Goal: Task Accomplishment & Management: Complete application form

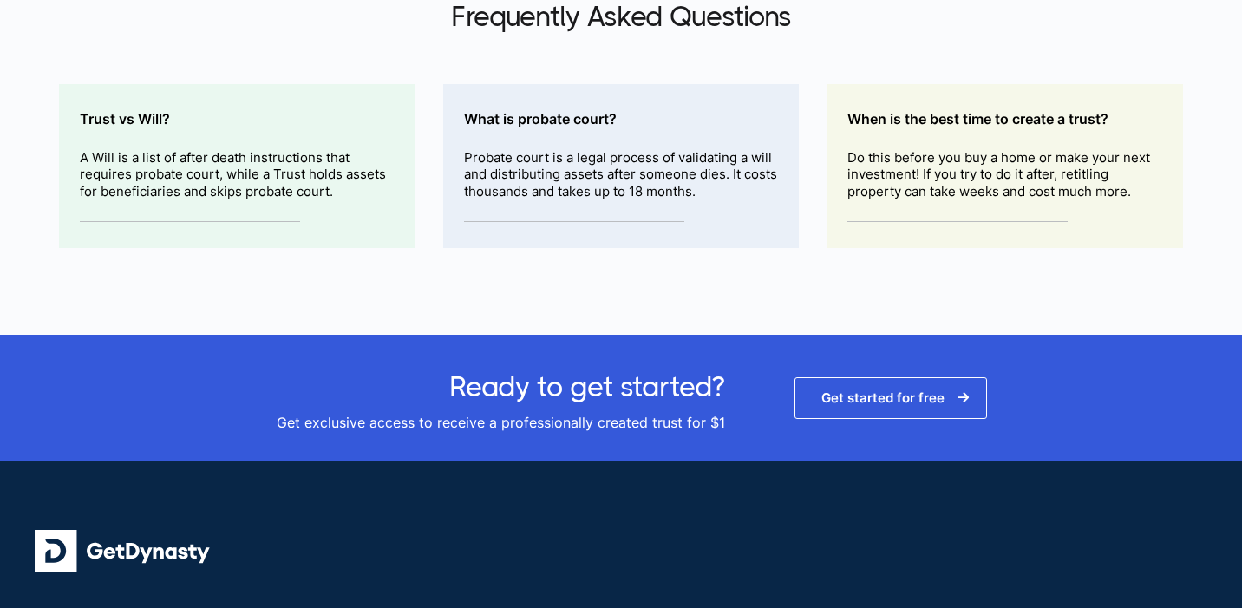
scroll to position [2869, 0]
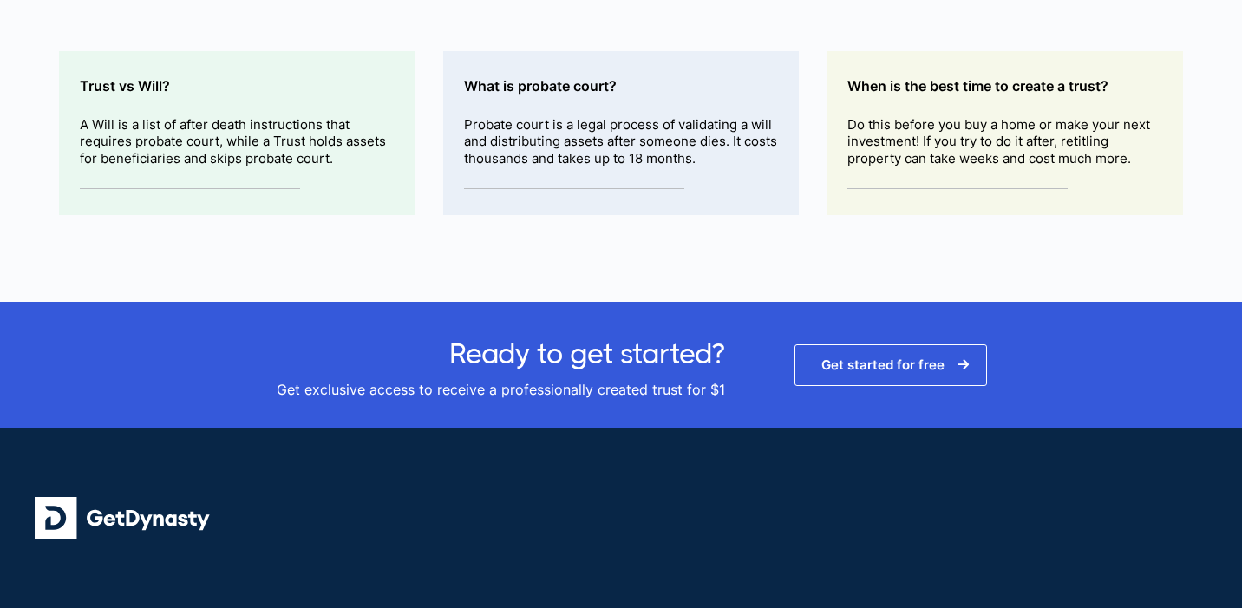
click at [862, 356] on link "Get started for free" at bounding box center [891, 365] width 193 height 42
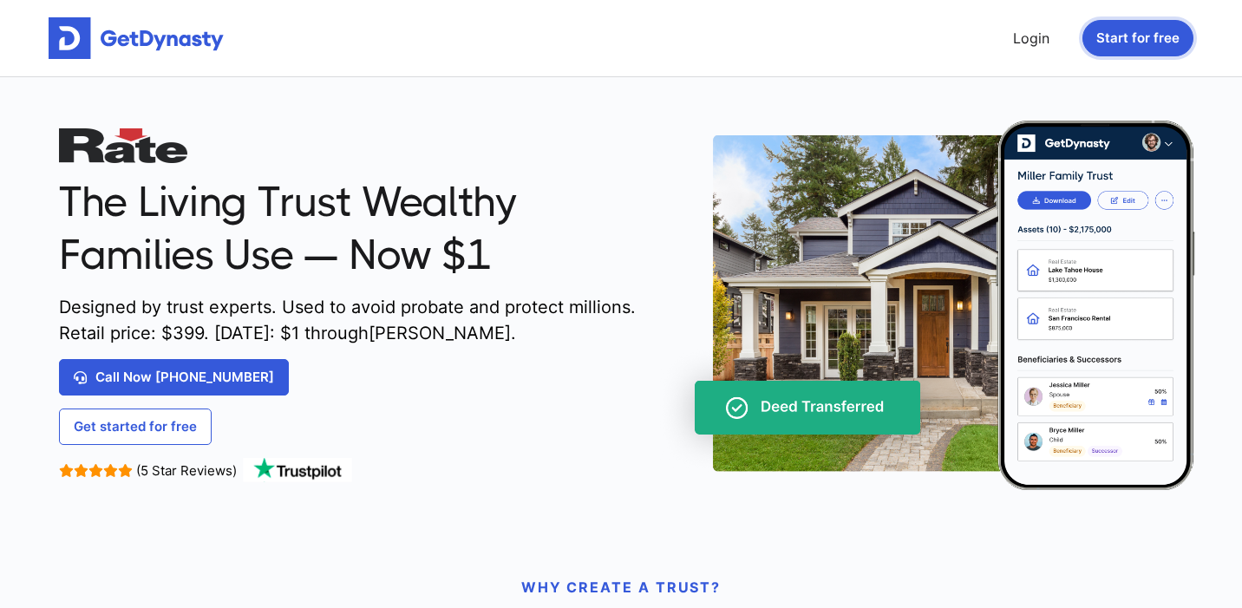
click at [1139, 43] on button "Start for free" at bounding box center [1138, 38] width 111 height 36
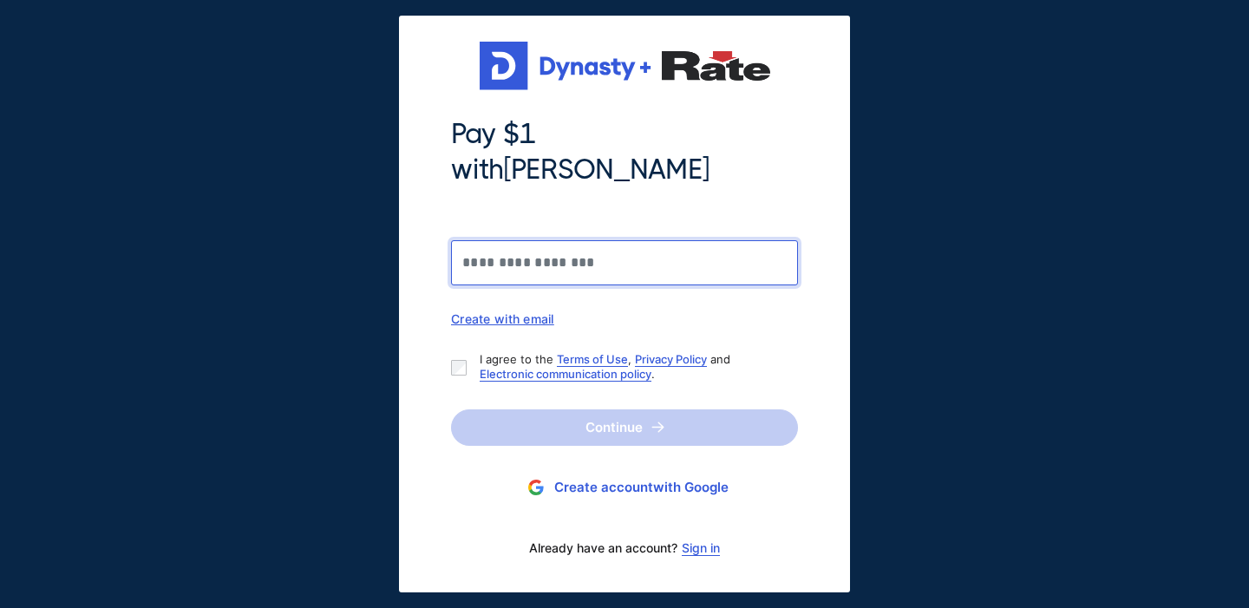
click at [548, 260] on input "Pay $1 with Jason Harris" at bounding box center [624, 262] width 347 height 45
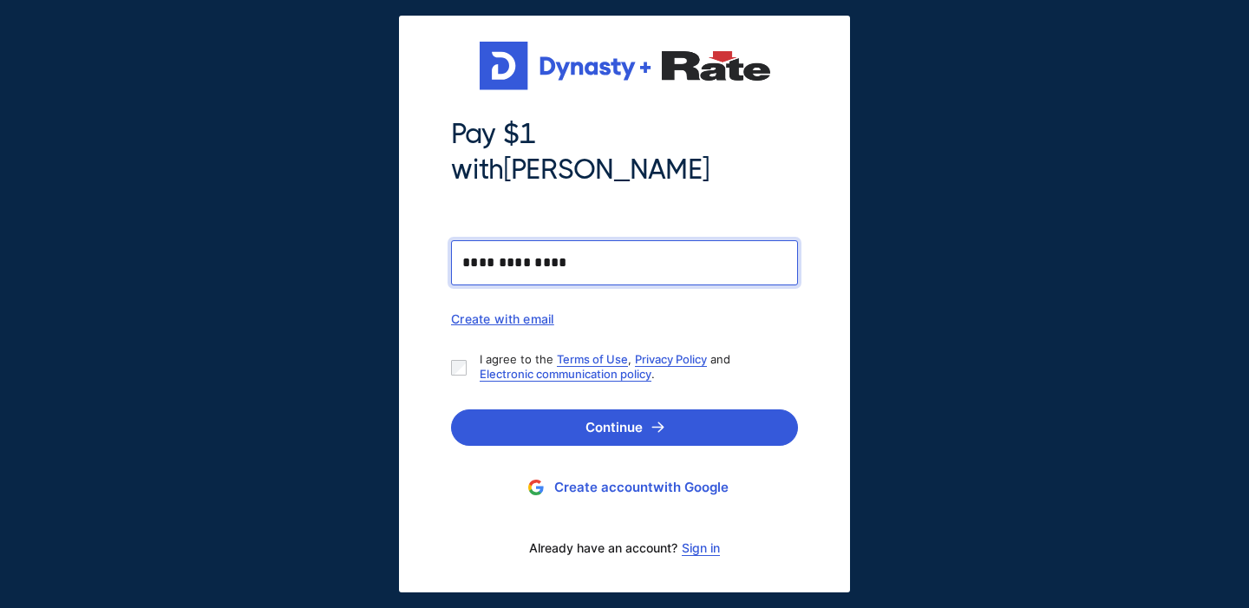
type input "**********"
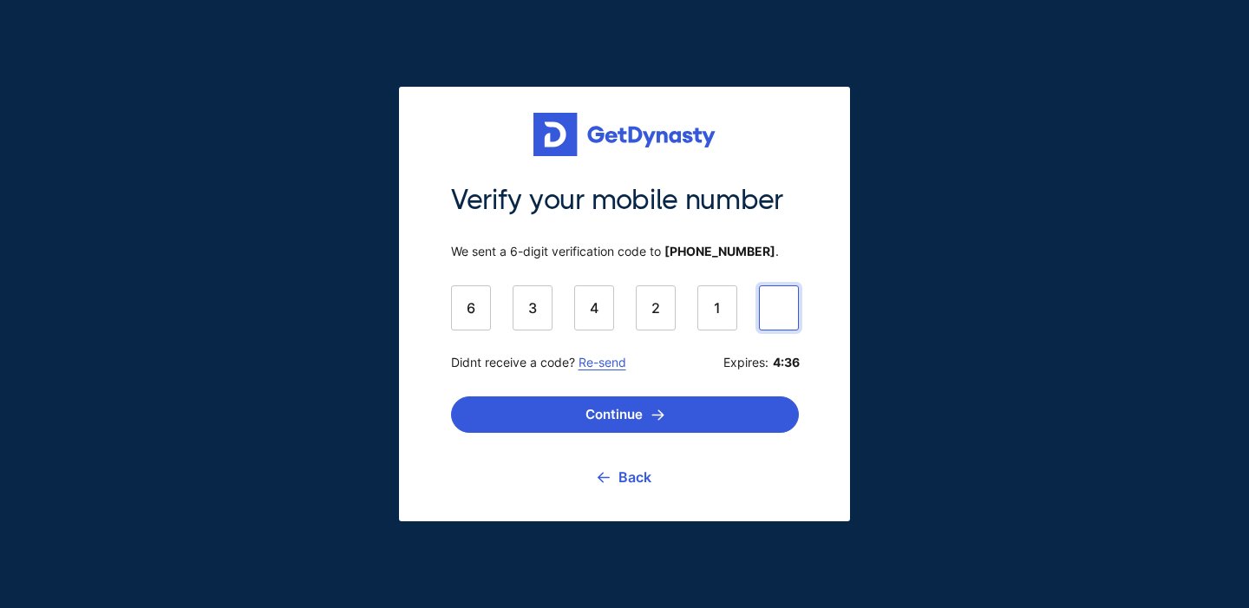
type input "******"
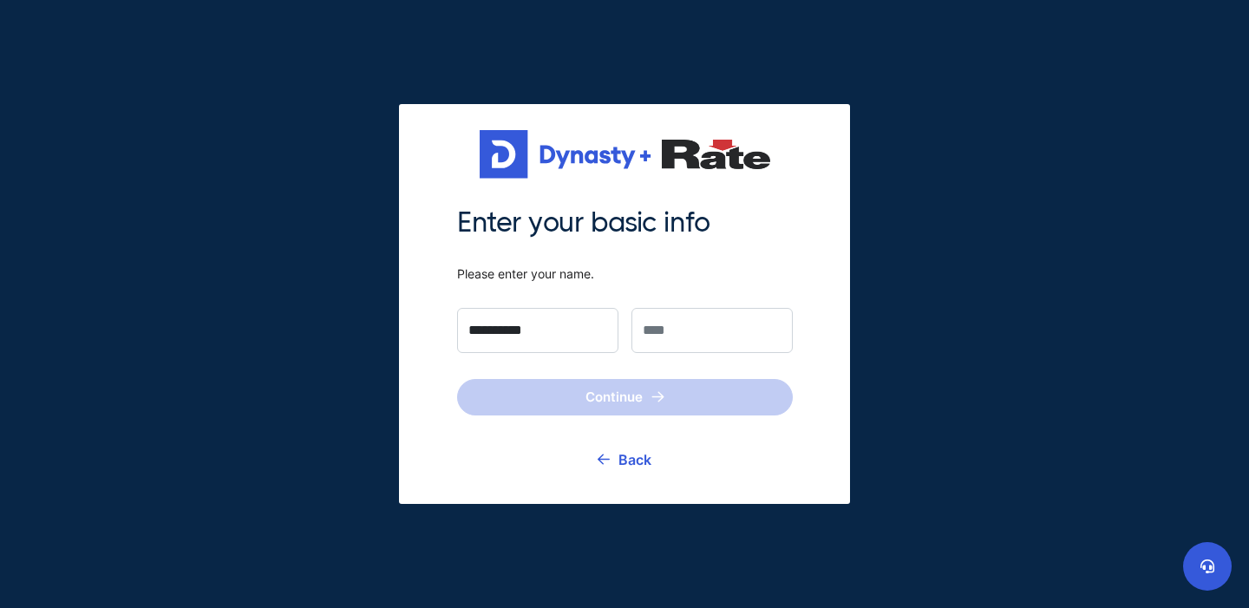
type input "*********"
click at [677, 323] on input "text" at bounding box center [711, 330] width 161 height 45
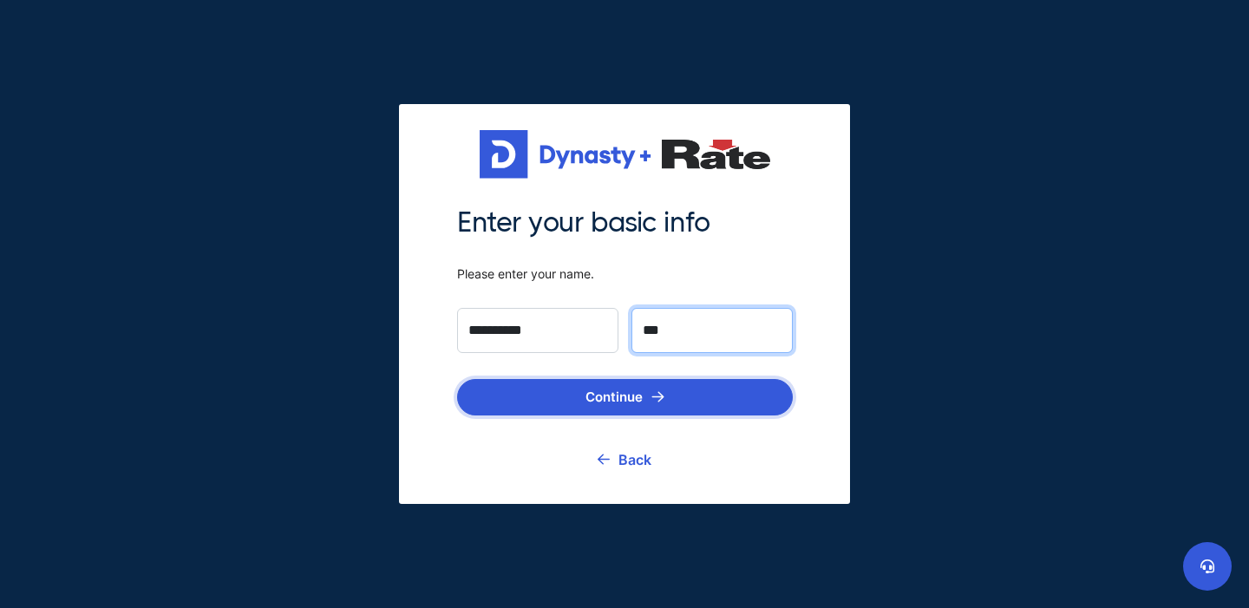
type input "***"
click at [579, 384] on button "Continue" at bounding box center [625, 397] width 336 height 36
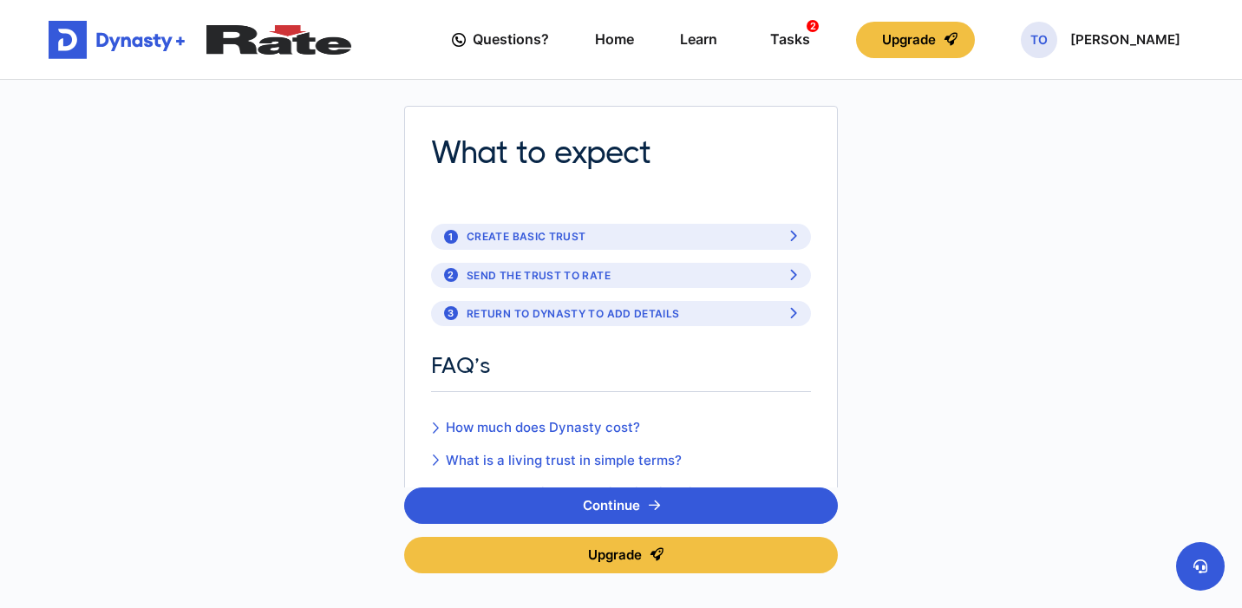
click at [579, 235] on div "1 Create basic trust" at bounding box center [514, 236] width 141 height 16
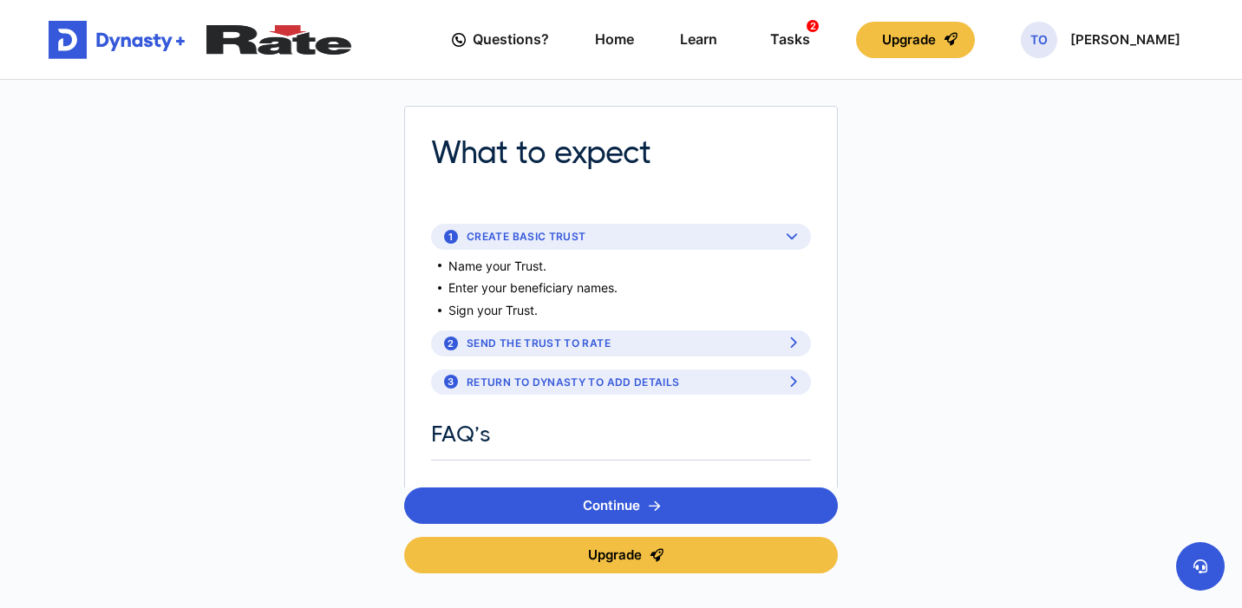
click at [585, 342] on div "2 Send the Trust to Rate" at bounding box center [527, 343] width 167 height 16
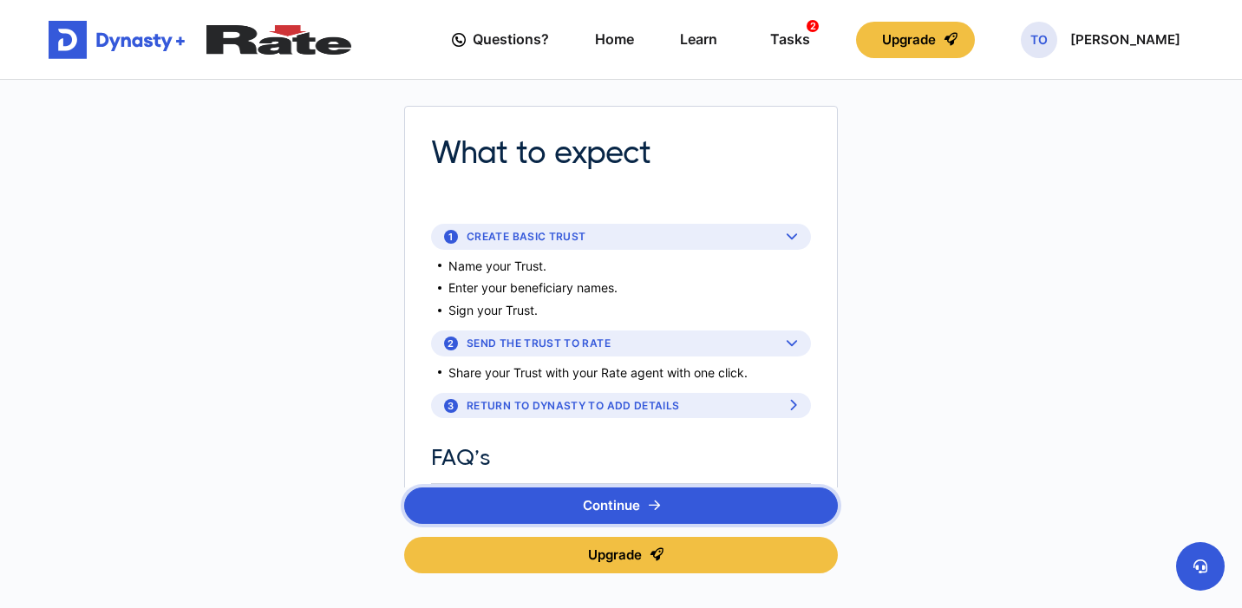
click at [589, 513] on button "Continue" at bounding box center [621, 505] width 434 height 36
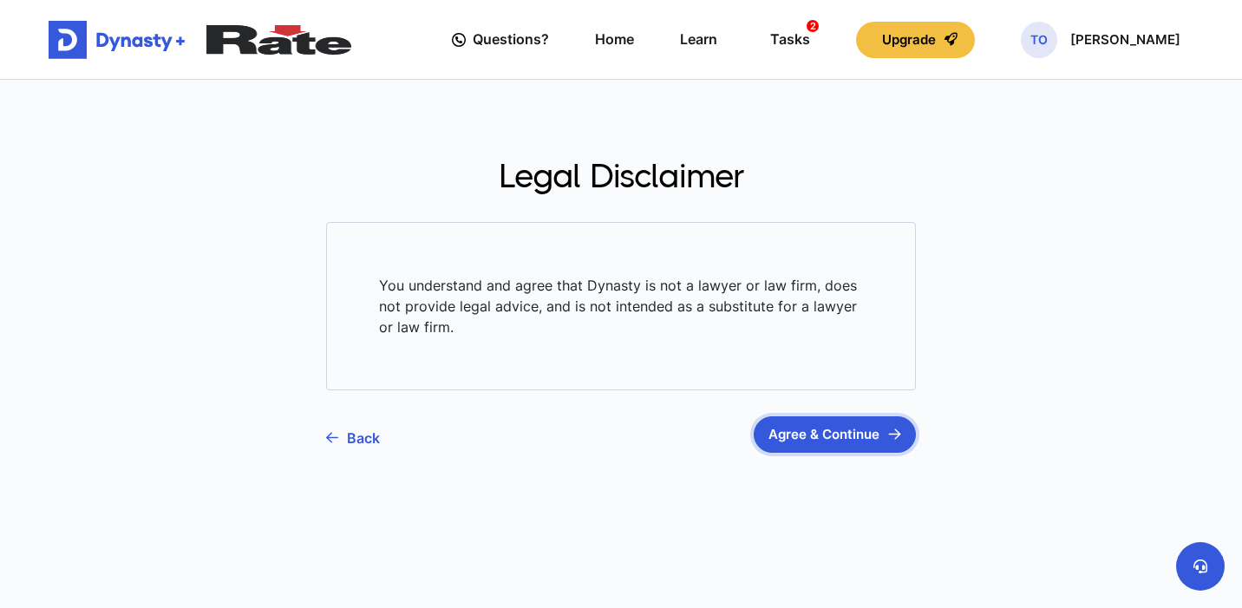
click at [794, 434] on button "Agree & Continue" at bounding box center [835, 434] width 162 height 36
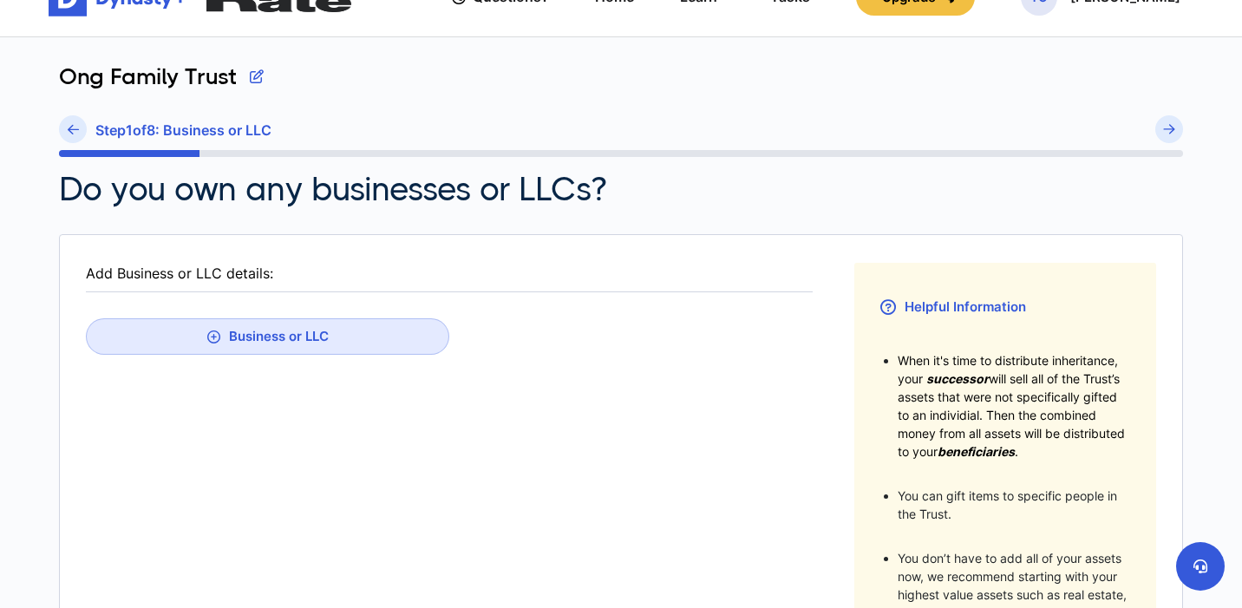
scroll to position [50, 0]
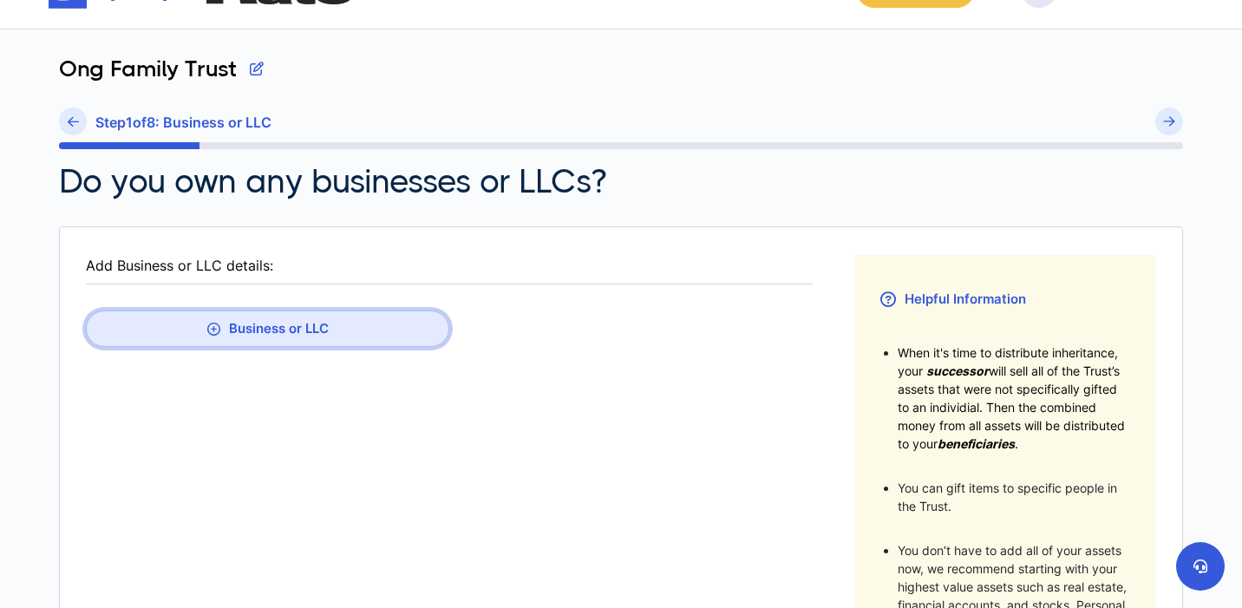
click at [297, 329] on button "Business or LLC" at bounding box center [267, 329] width 363 height 36
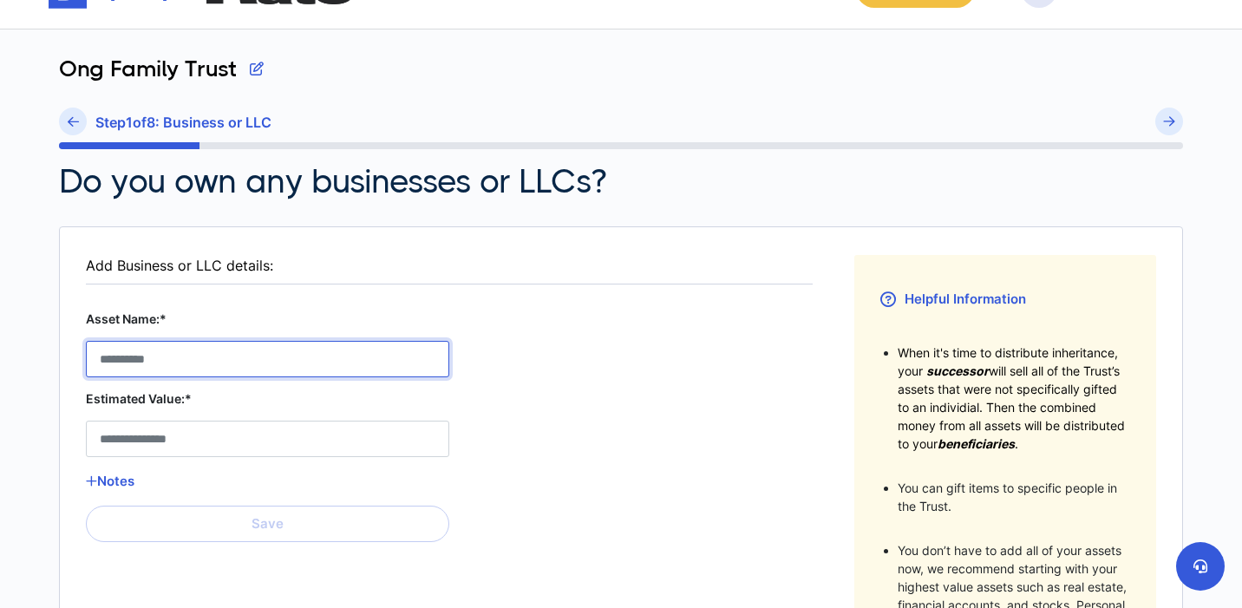
click at [223, 366] on LLC__asset_name__0 "Asset Name:*" at bounding box center [267, 359] width 363 height 36
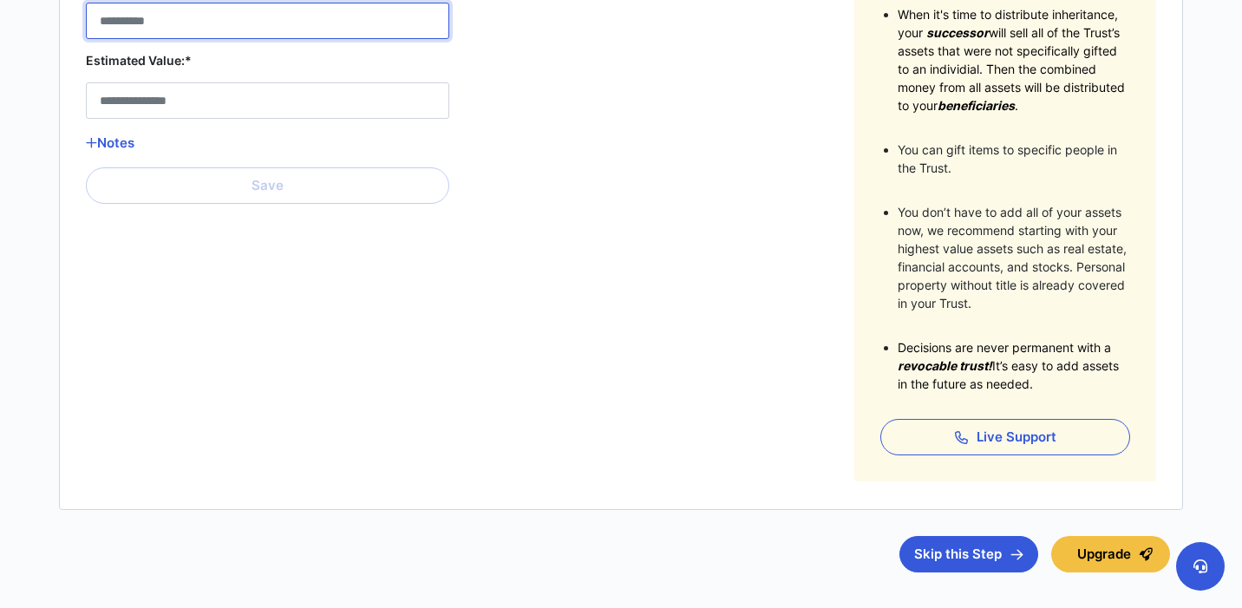
scroll to position [392, 0]
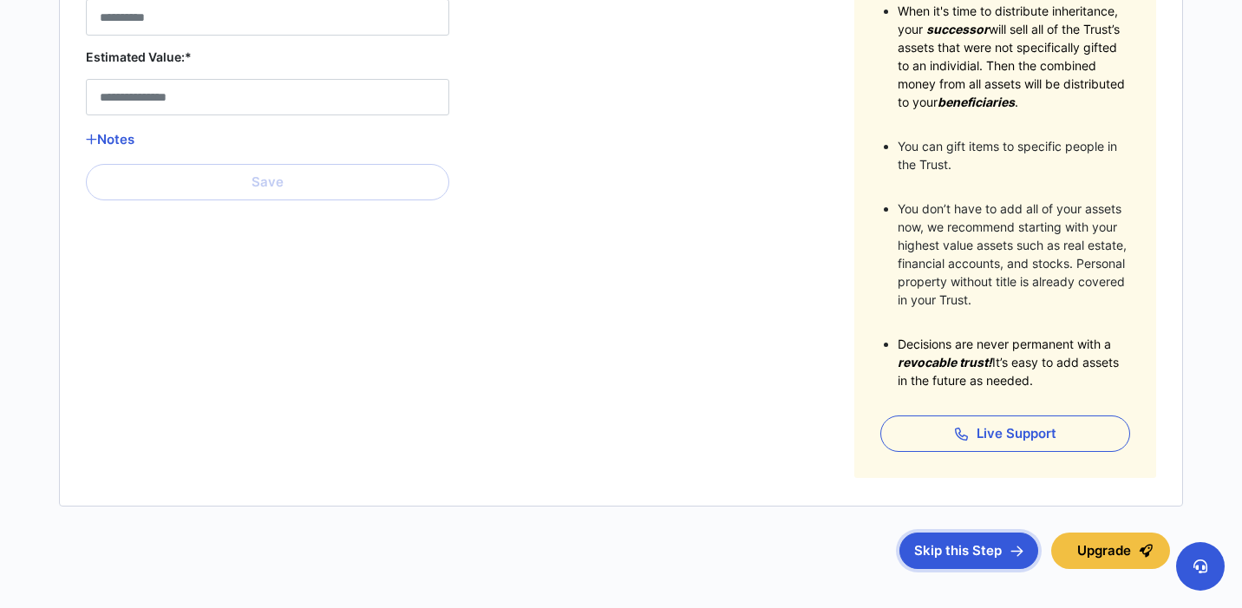
click at [936, 553] on button "Skip this Step" at bounding box center [969, 551] width 139 height 36
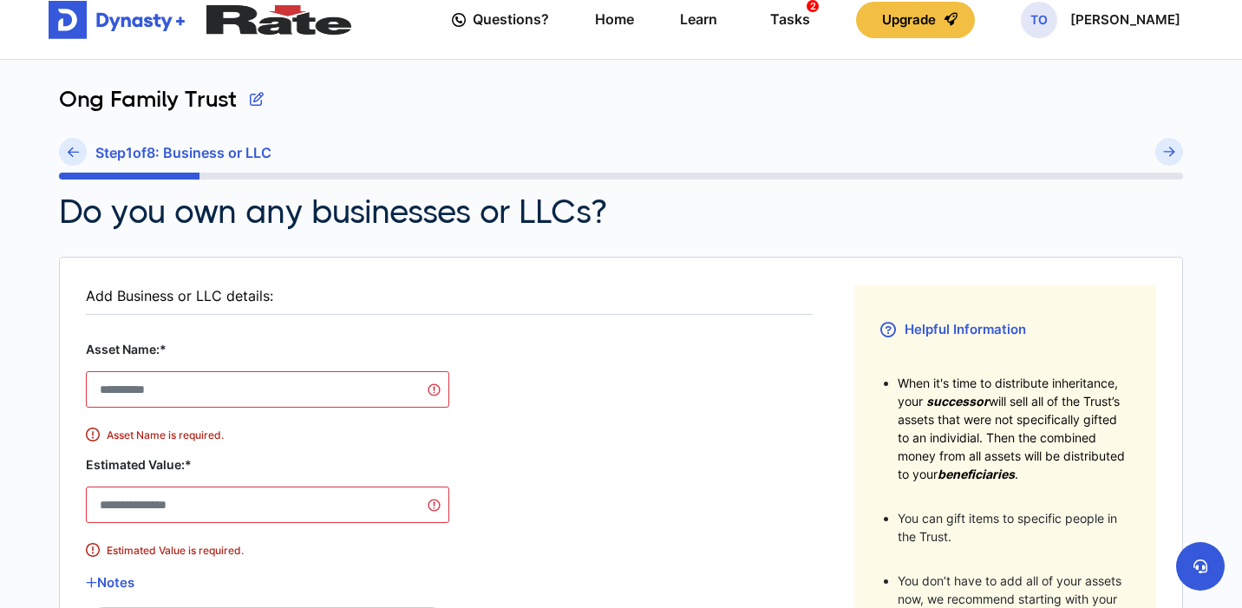
scroll to position [0, 0]
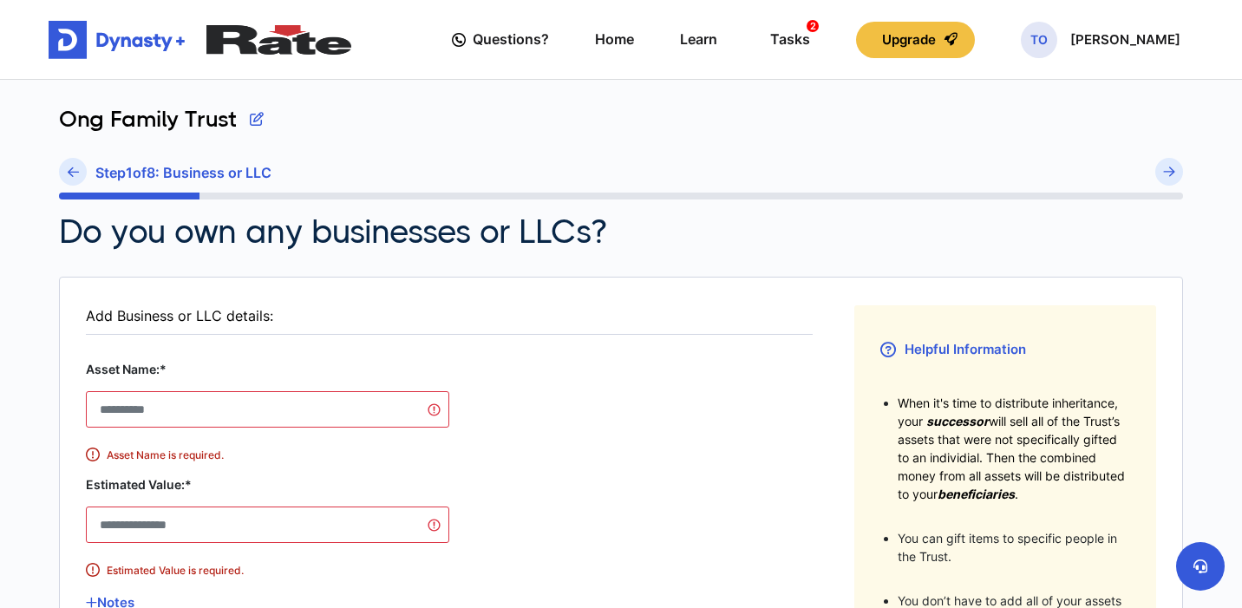
click at [128, 318] on div "Add Business or LLC details:" at bounding box center [449, 316] width 727 height 22
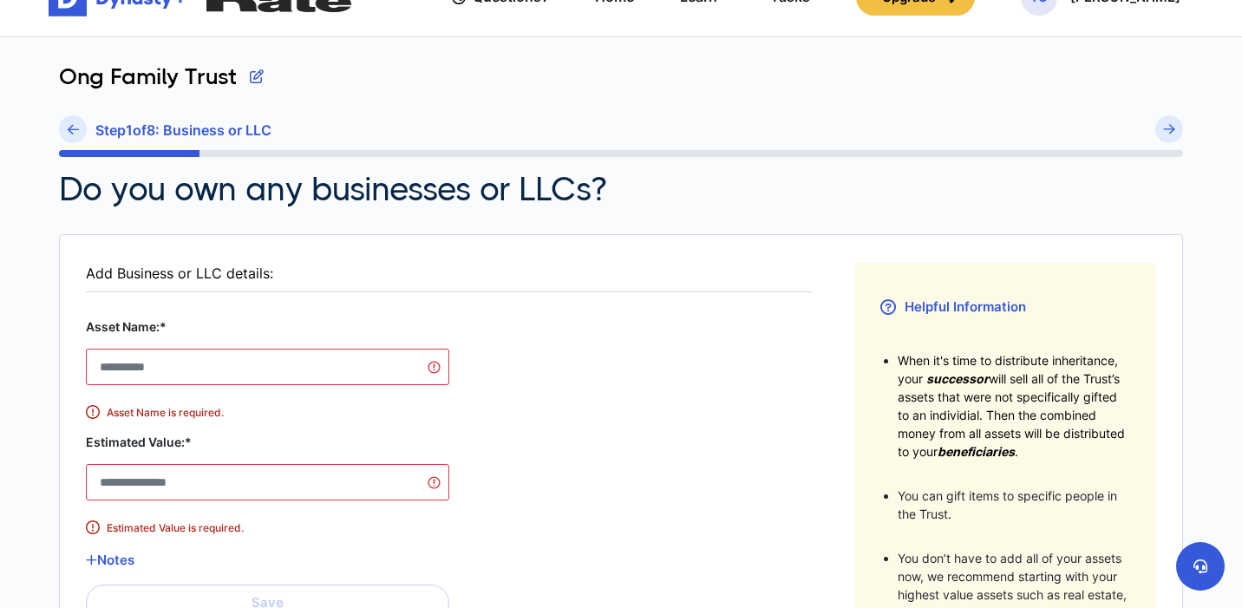
scroll to position [43, 0]
click at [69, 126] on icon at bounding box center [73, 128] width 11 height 13
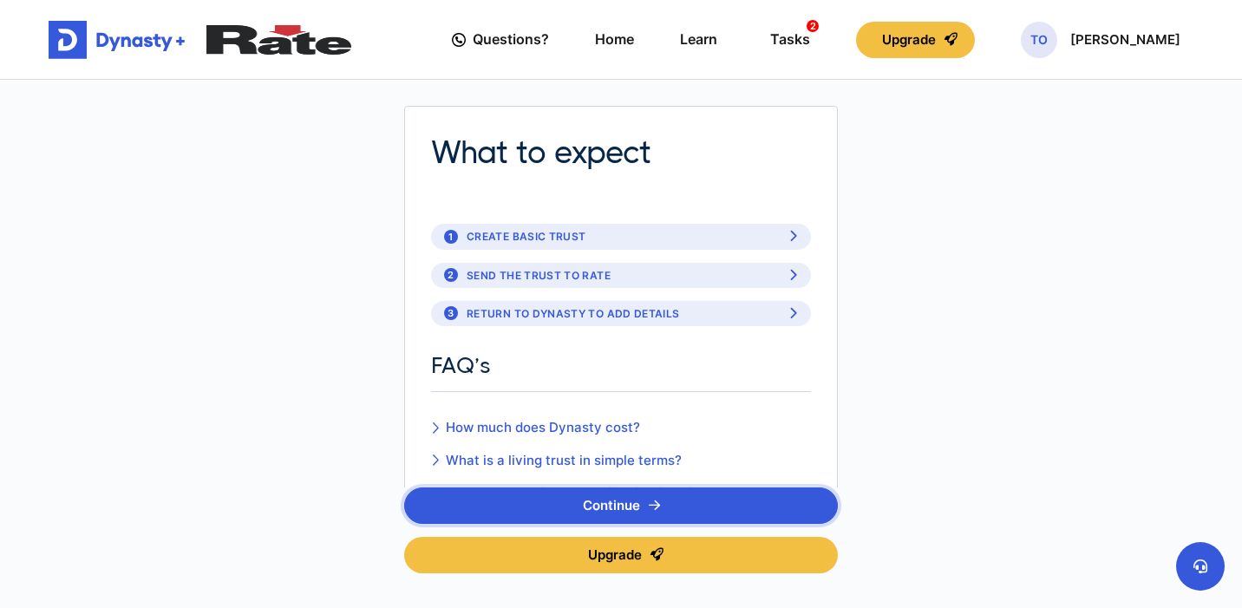
click at [462, 504] on button "Continue" at bounding box center [621, 505] width 434 height 36
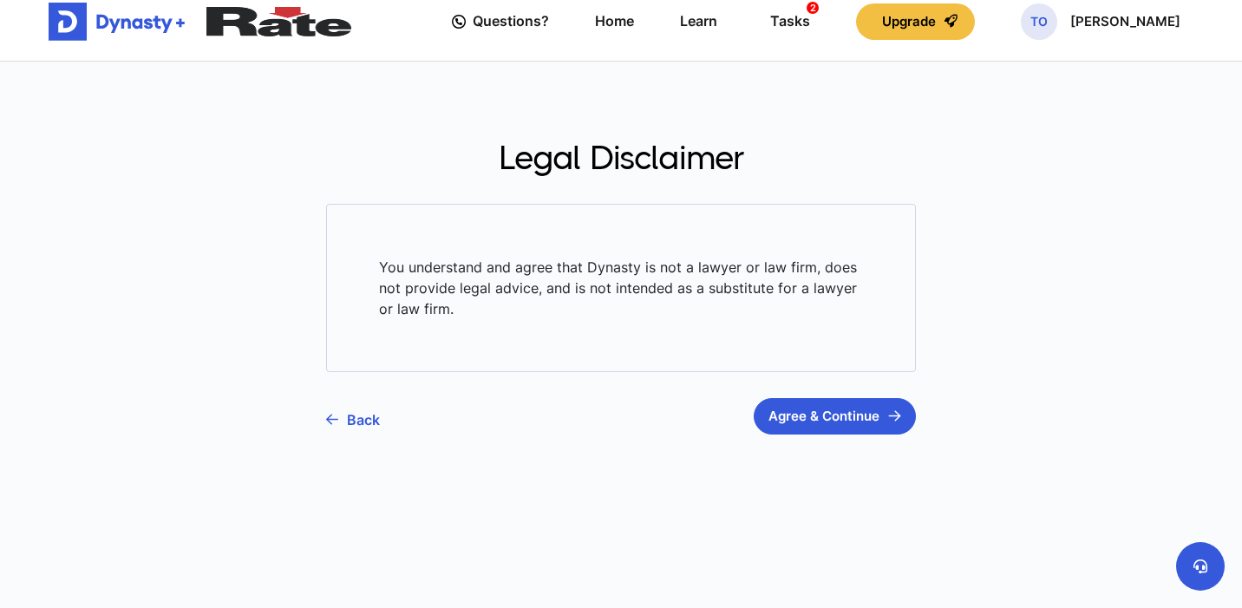
scroll to position [21, 0]
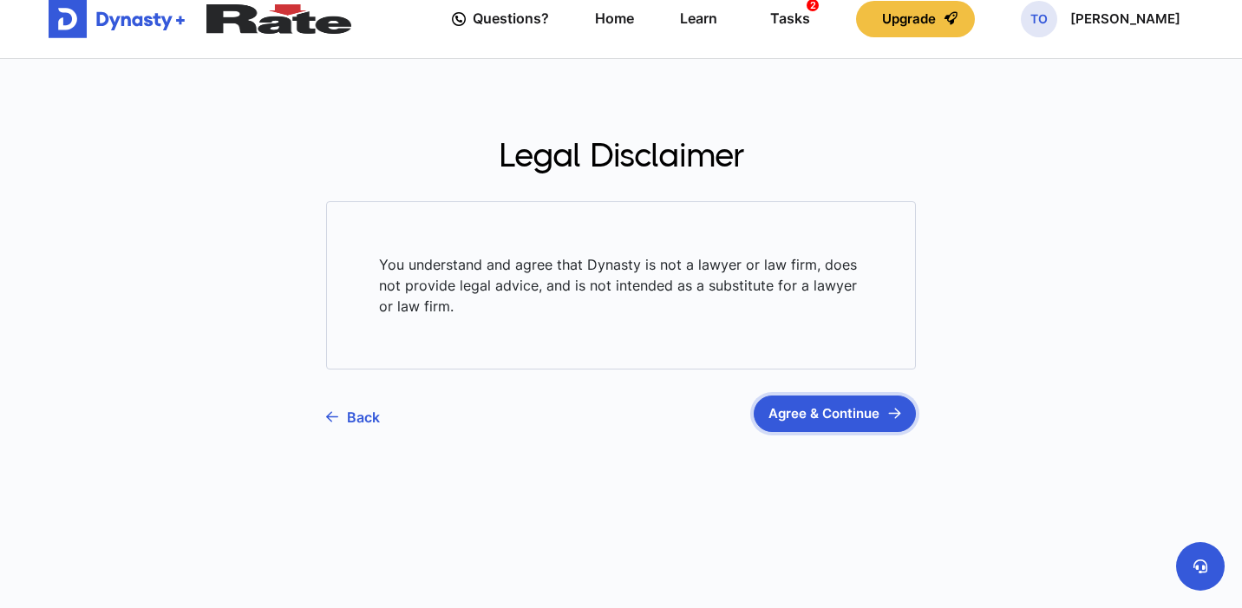
click at [823, 411] on button "Agree & Continue" at bounding box center [835, 414] width 162 height 36
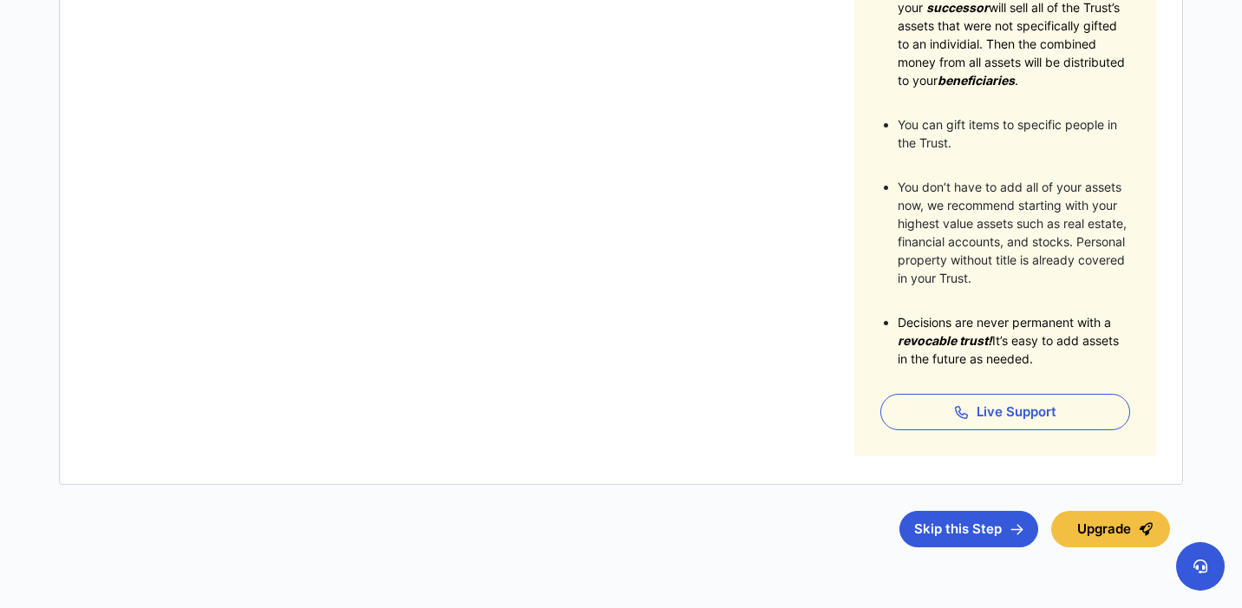
scroll to position [477, 0]
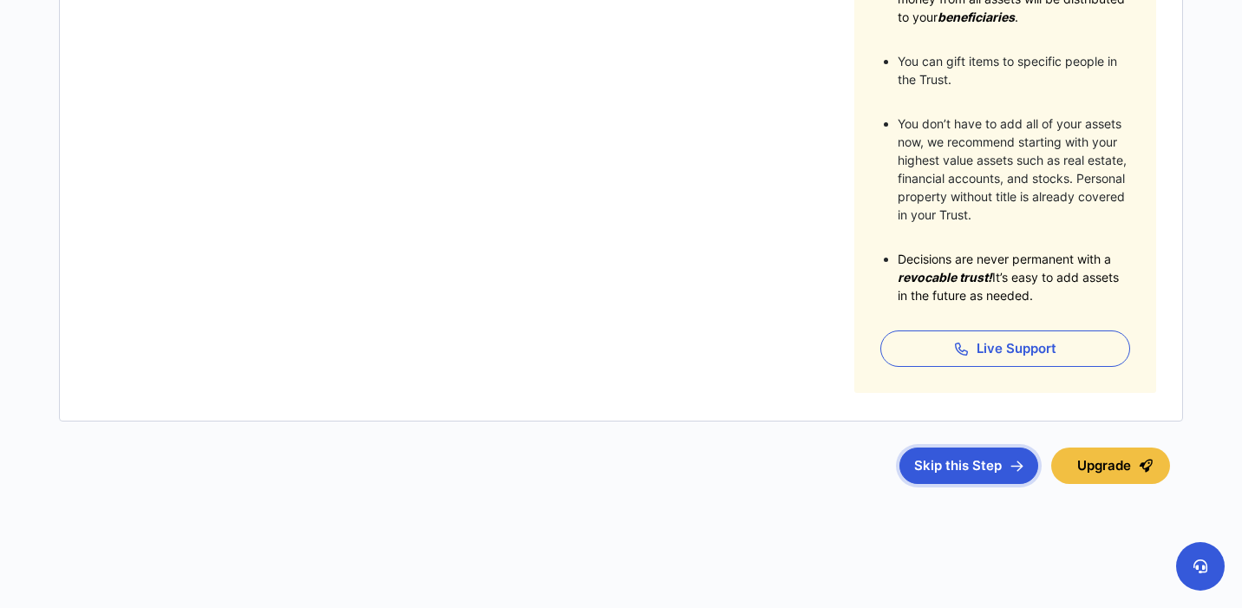
click at [1012, 469] on img "submit" at bounding box center [1017, 466] width 13 height 11
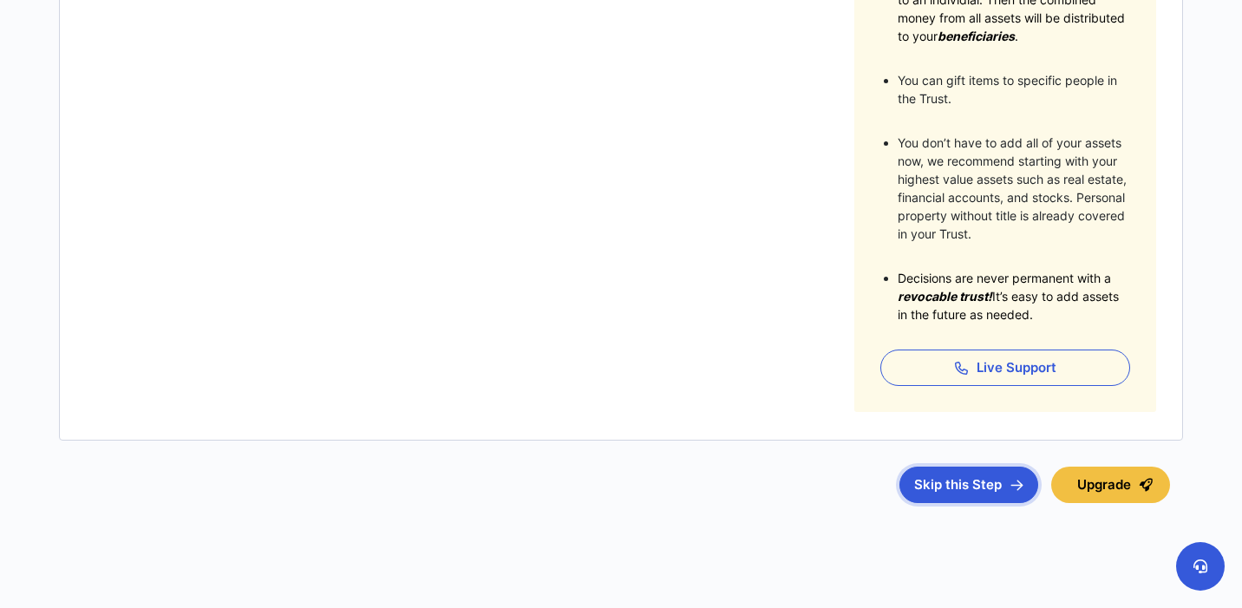
scroll to position [460, 0]
click at [921, 486] on button "Skip this Step" at bounding box center [969, 483] width 139 height 36
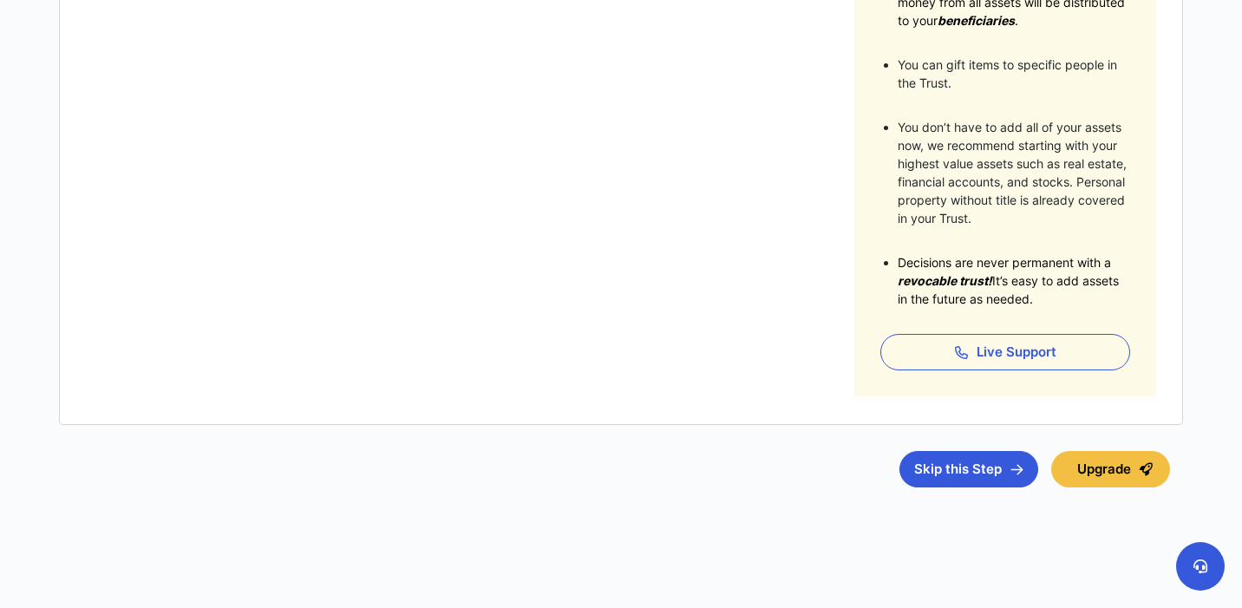
scroll to position [477, 0]
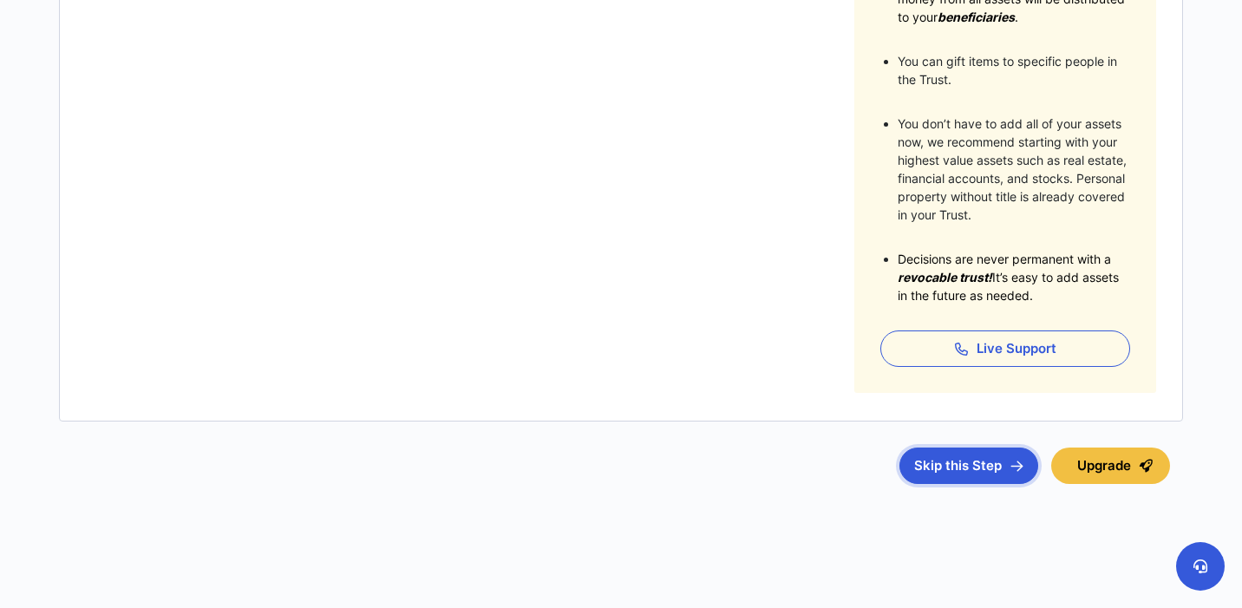
click at [989, 466] on button "Skip this Step" at bounding box center [969, 466] width 139 height 36
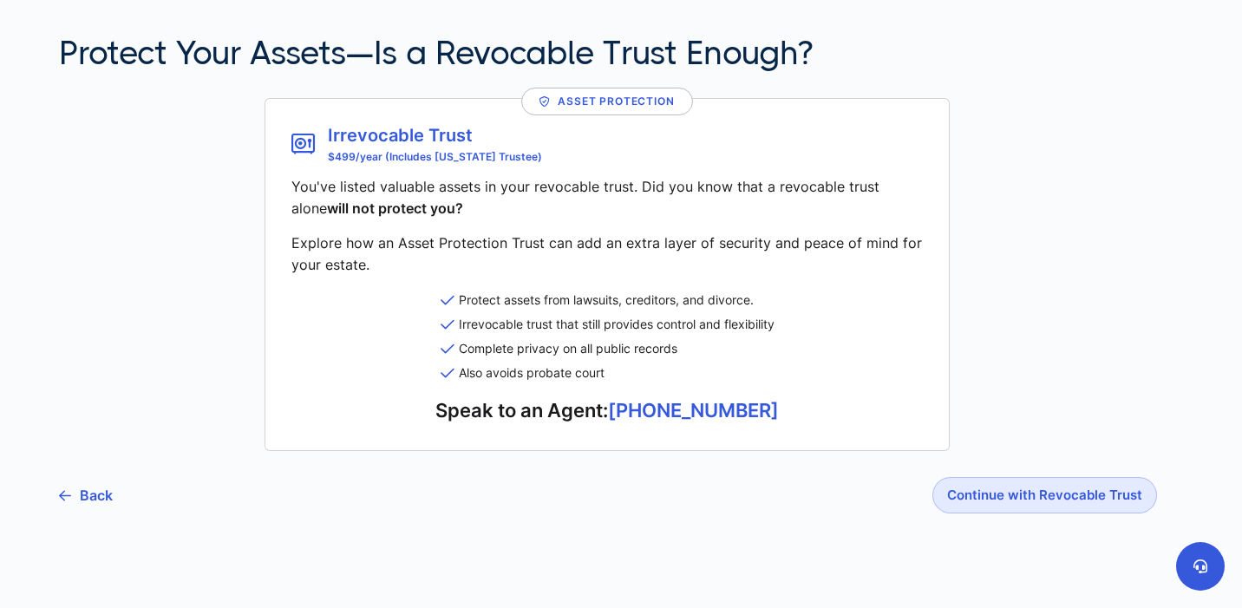
scroll to position [141, 0]
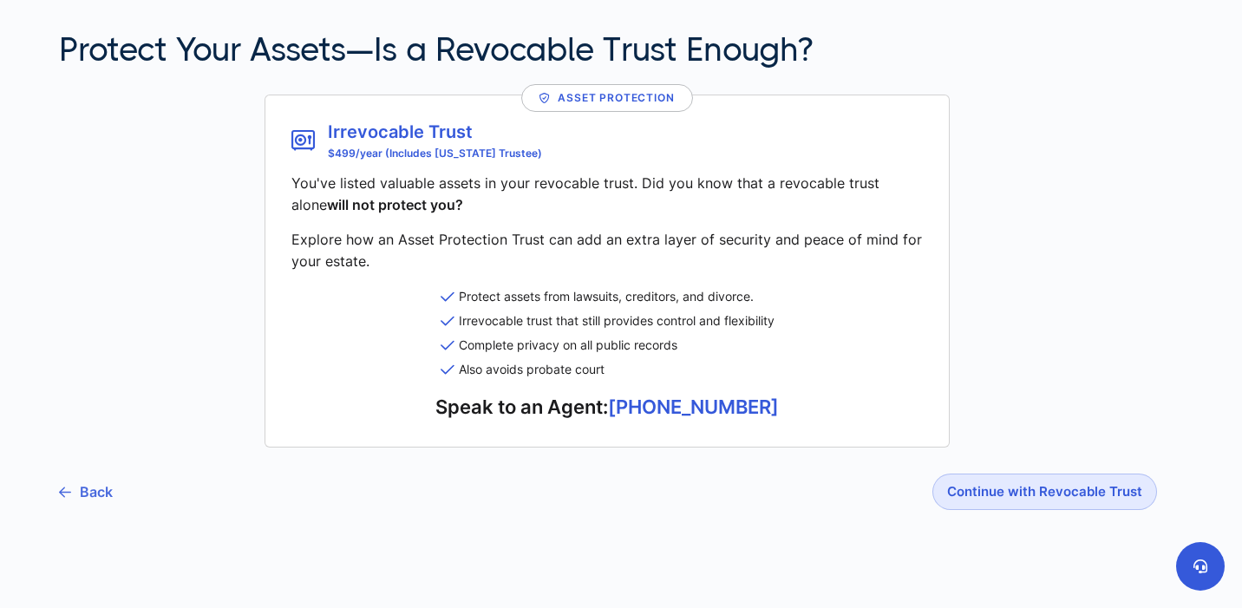
click at [75, 495] on link "Back" at bounding box center [86, 491] width 54 height 43
